Goal: Task Accomplishment & Management: Use online tool/utility

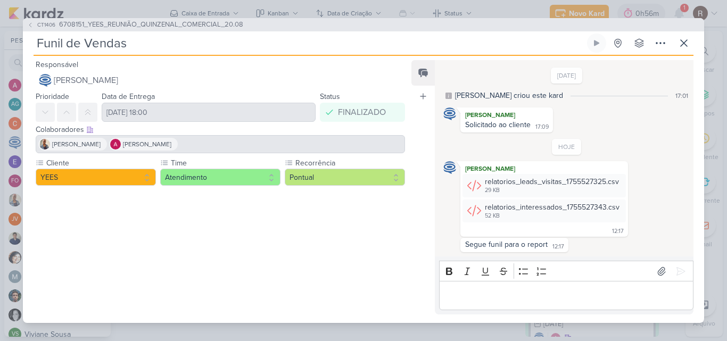
scroll to position [328, 0]
click at [689, 51] on button at bounding box center [684, 43] width 19 height 19
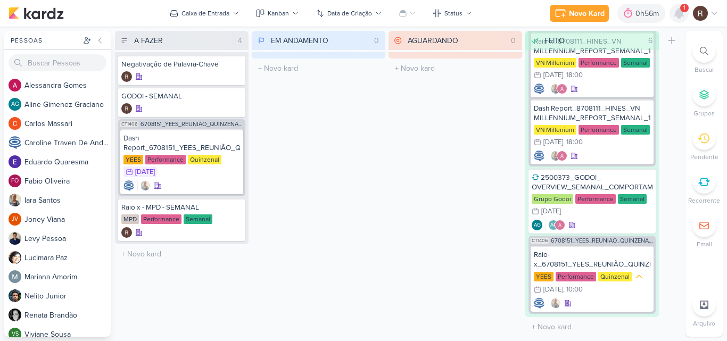
click at [683, 17] on icon at bounding box center [679, 14] width 9 height 10
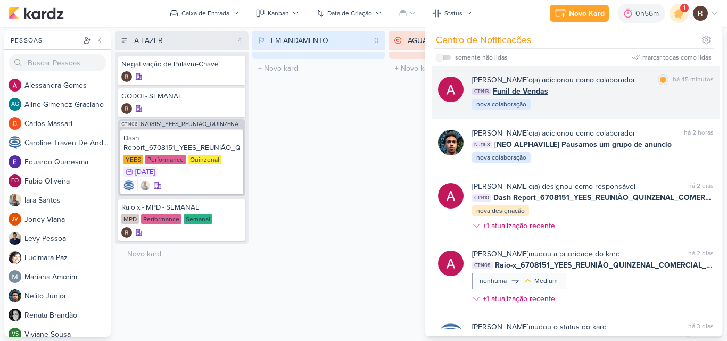
click at [633, 79] on div "[PERSON_NAME] o(a) adicionou como colaborador" at bounding box center [553, 80] width 163 height 11
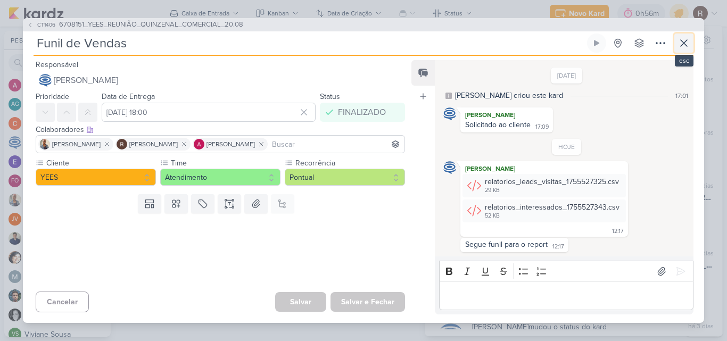
click at [684, 42] on icon at bounding box center [684, 43] width 13 height 13
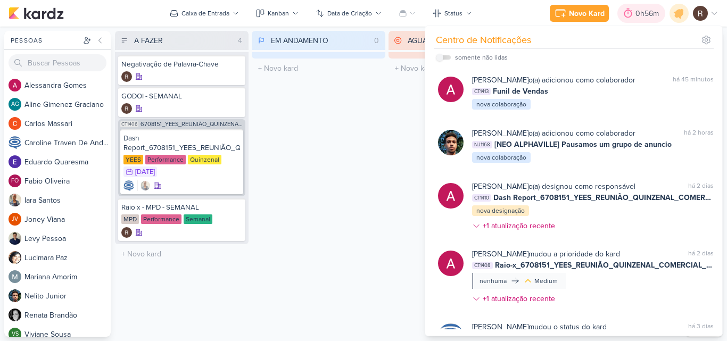
click at [645, 15] on div "0h56m" at bounding box center [649, 13] width 27 height 11
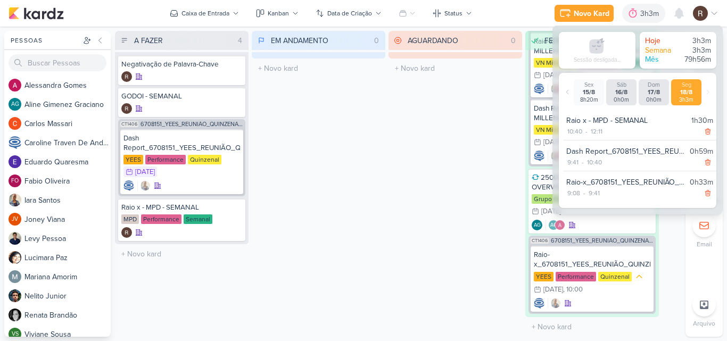
click at [462, 141] on div "AGUARDANDO 0 Mover Para Esquerda Mover Para Direita [GEOGRAPHIC_DATA] O título …" at bounding box center [456, 184] width 134 height 306
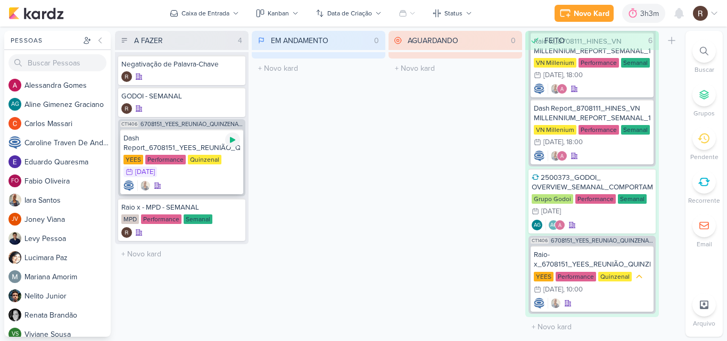
click at [233, 142] on icon at bounding box center [232, 140] width 9 height 9
click at [198, 145] on div "Dash Report_6708151_YEES_REUNIÃO_QUINZENAL_COMERCIAL_20.08" at bounding box center [182, 143] width 117 height 19
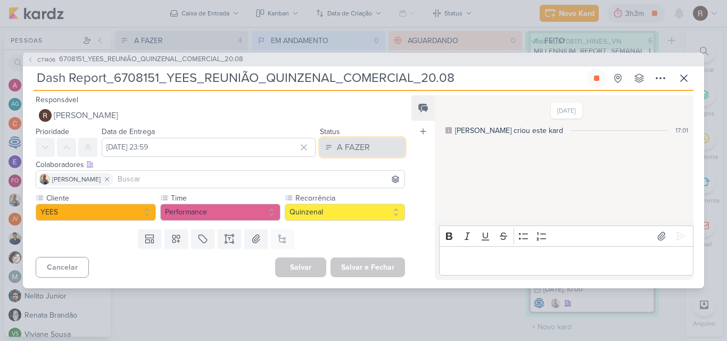
click at [377, 143] on button "A FAZER" at bounding box center [362, 147] width 85 height 19
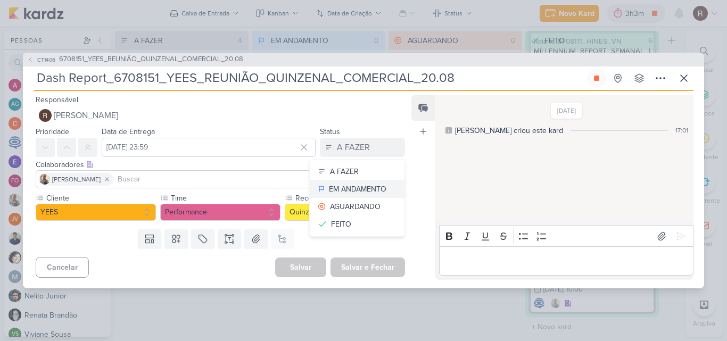
click at [359, 193] on div "EM ANDAMENTO" at bounding box center [357, 189] width 57 height 11
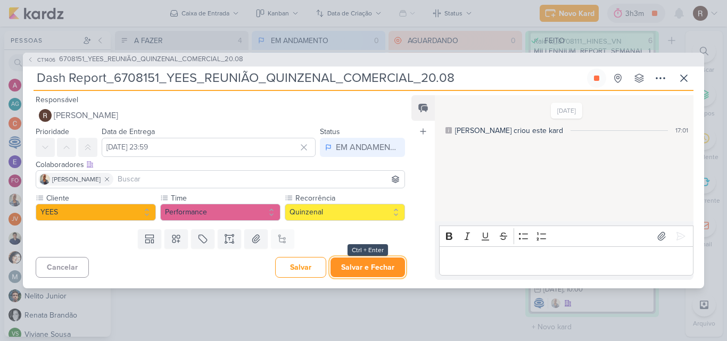
click at [375, 265] on button "Salvar e Fechar" at bounding box center [368, 268] width 75 height 20
